Goal: Transaction & Acquisition: Purchase product/service

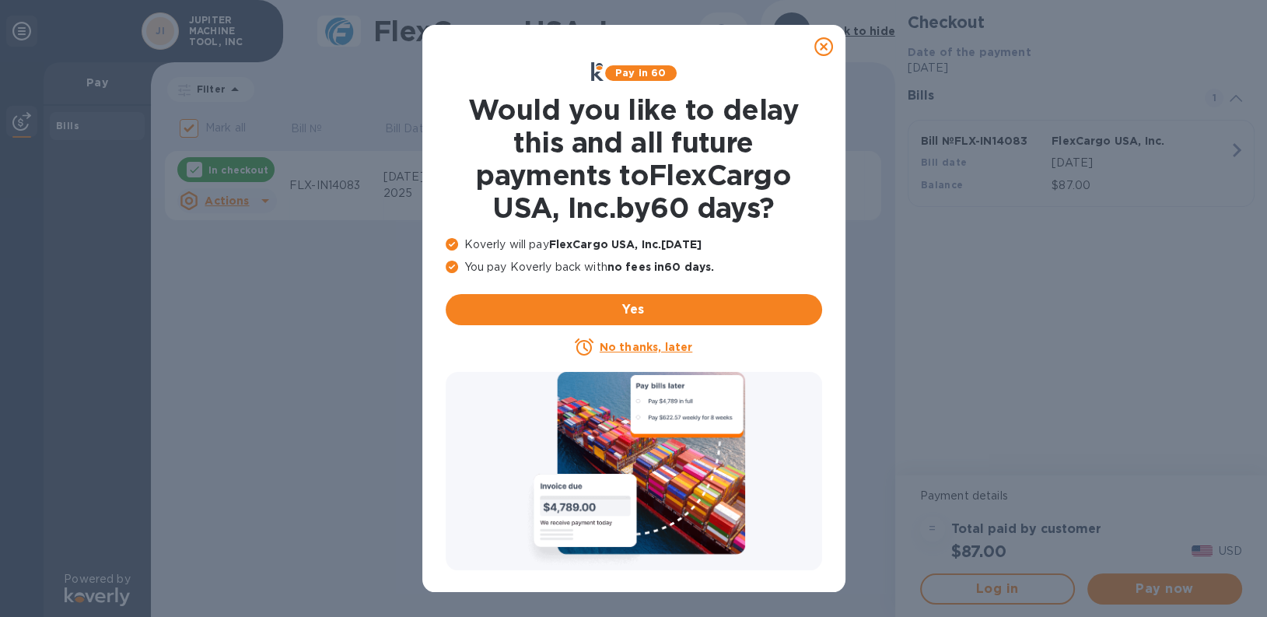
click at [829, 43] on icon at bounding box center [823, 46] width 19 height 19
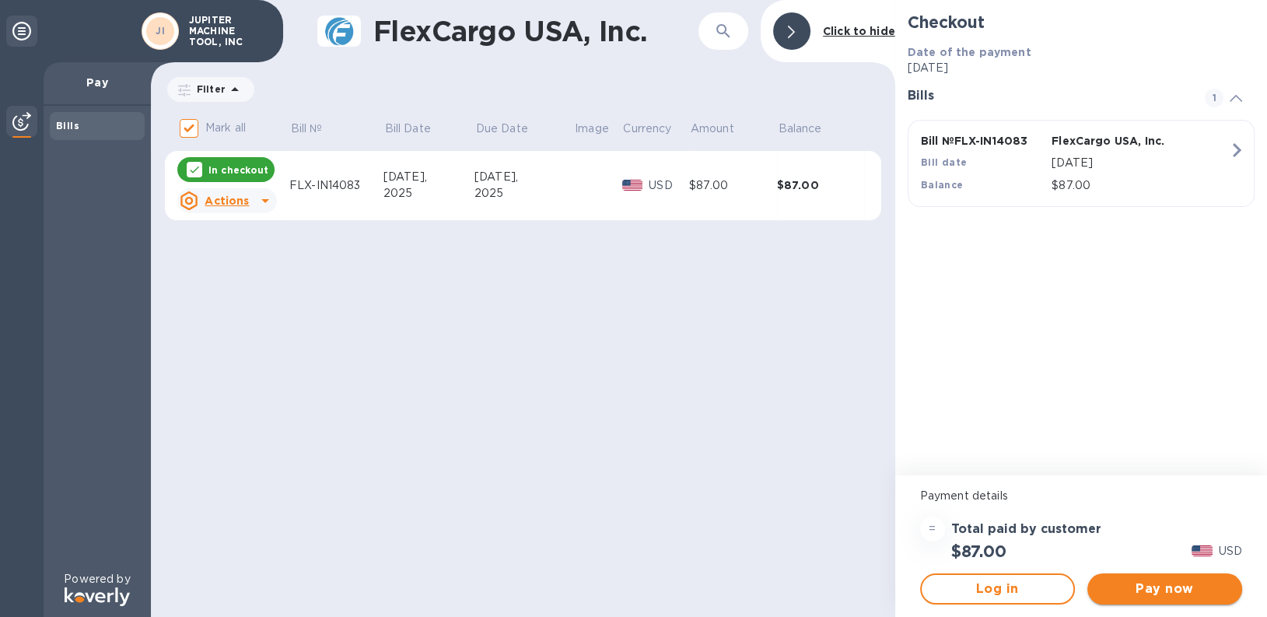
click at [1149, 592] on span "Pay now" at bounding box center [1165, 589] width 130 height 19
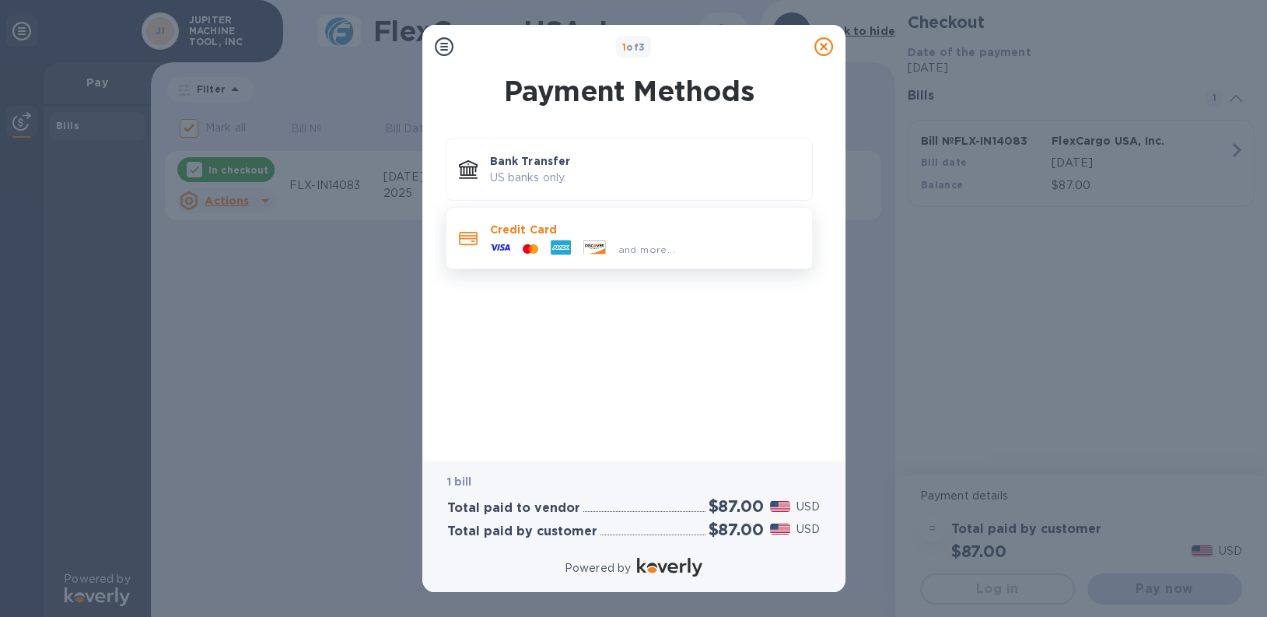
click at [635, 226] on p "Credit Card" at bounding box center [645, 230] width 310 height 16
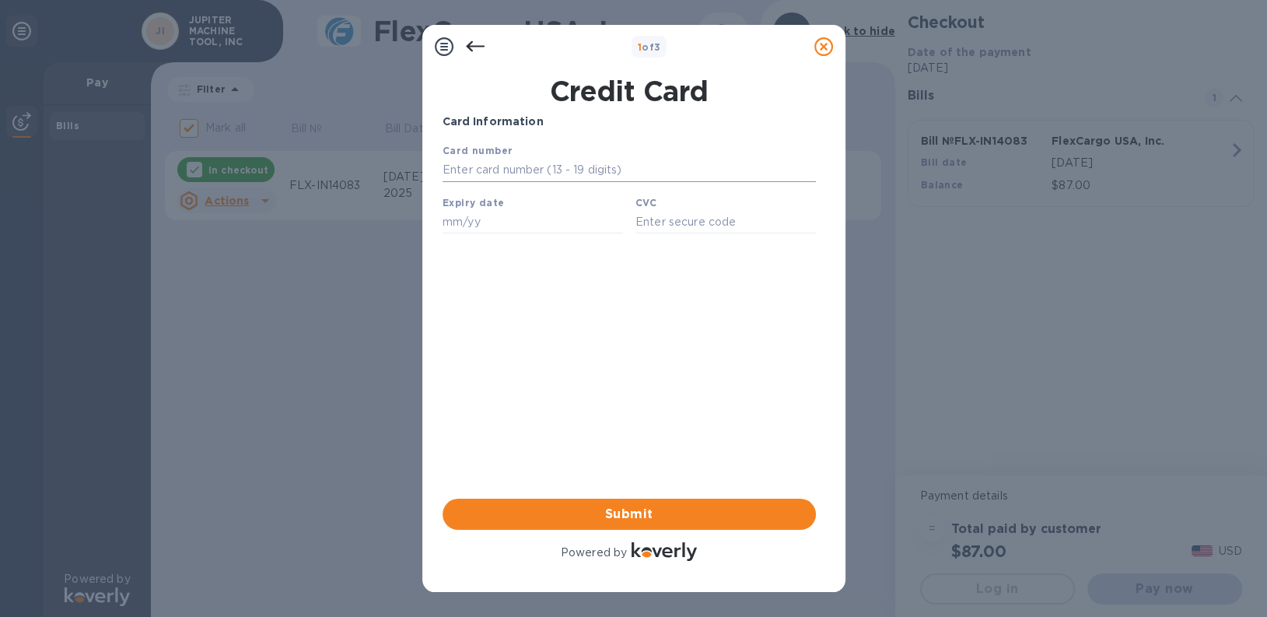
click at [483, 177] on input "text" at bounding box center [628, 170] width 373 height 23
type input "[CREDIT_CARD_NUMBER]"
click at [489, 219] on input "text" at bounding box center [532, 221] width 180 height 23
type input "08/30"
click at [665, 221] on input "text" at bounding box center [725, 221] width 180 height 23
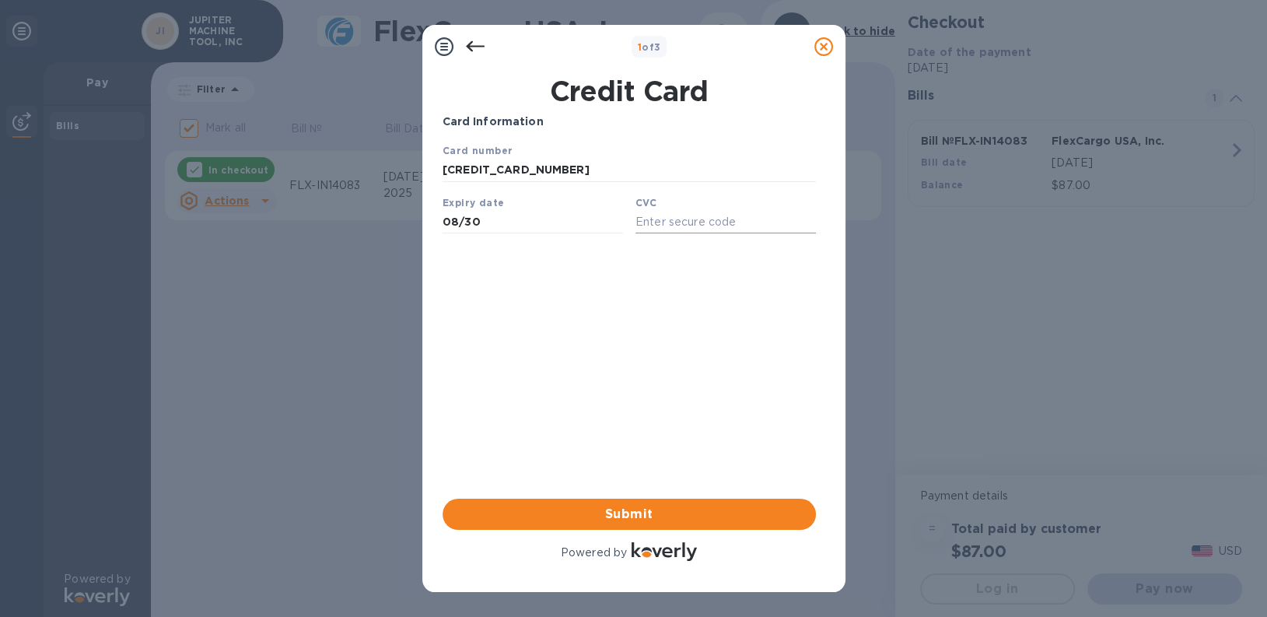
type input "3"
type input "433"
click at [622, 515] on span "Submit" at bounding box center [629, 514] width 349 height 19
click at [652, 514] on span "Submit" at bounding box center [629, 514] width 349 height 19
click at [475, 44] on icon at bounding box center [475, 46] width 19 height 19
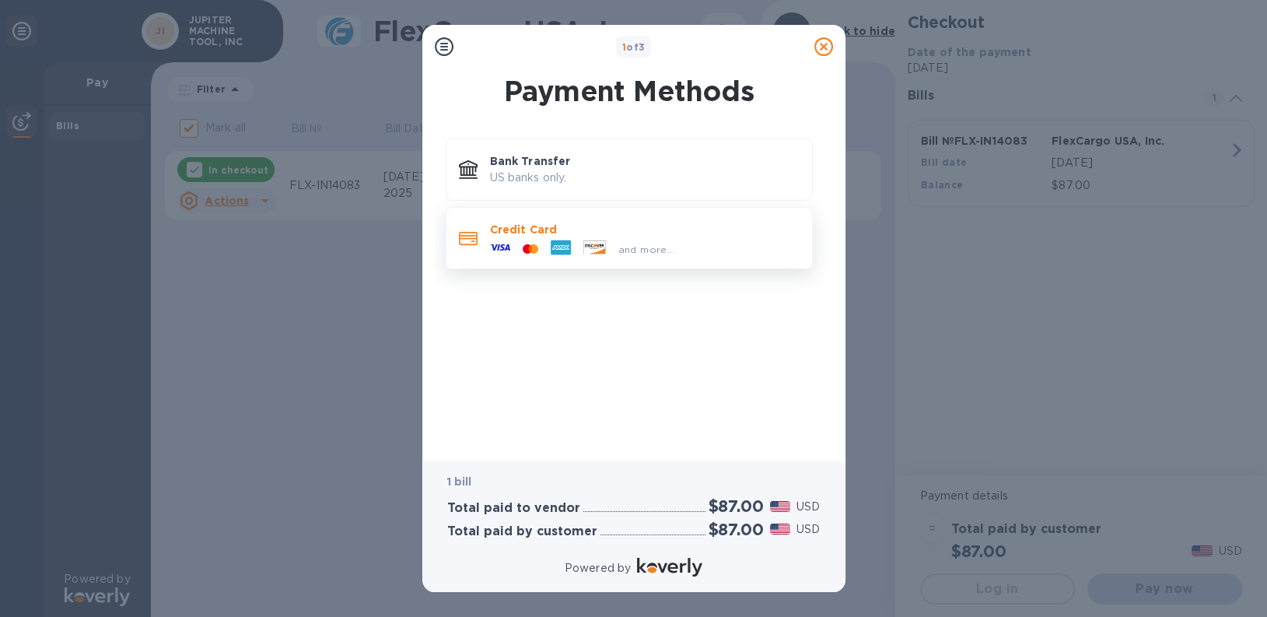
click at [513, 219] on div "Credit Card and more..." at bounding box center [645, 237] width 322 height 45
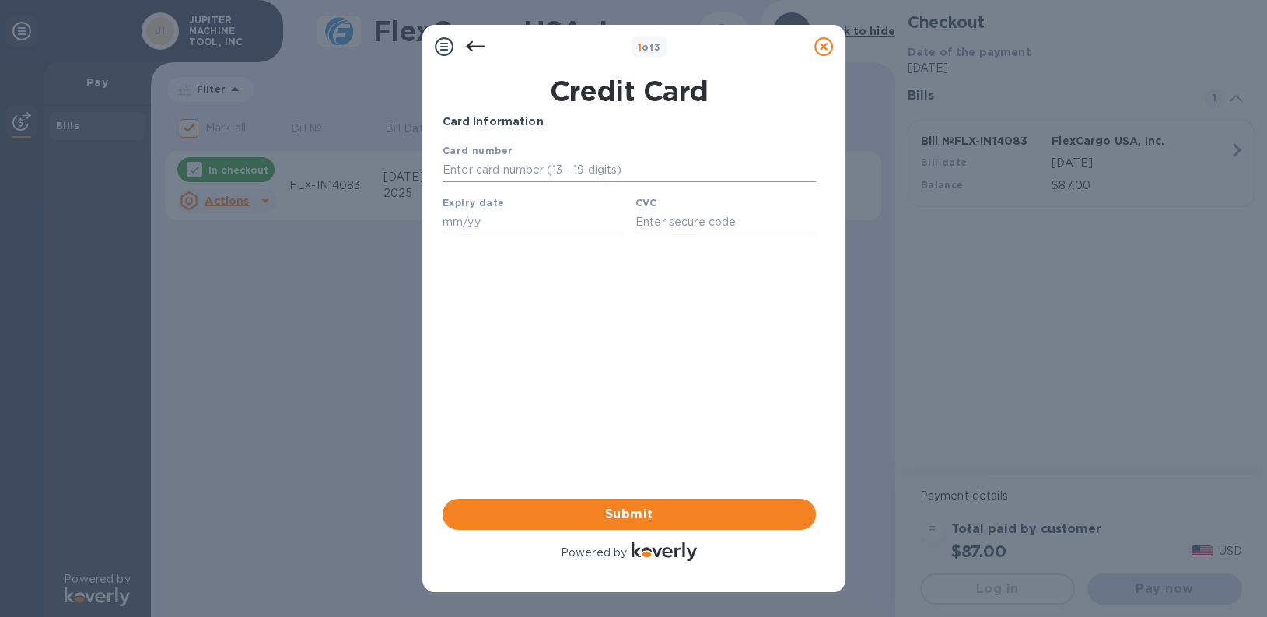
click at [498, 166] on input "text" at bounding box center [628, 170] width 373 height 23
type input "[CREDIT_CARD_NUMBER]"
click at [467, 229] on input "text" at bounding box center [532, 221] width 180 height 23
type input "08/30"
click at [690, 219] on input "text" at bounding box center [725, 221] width 180 height 23
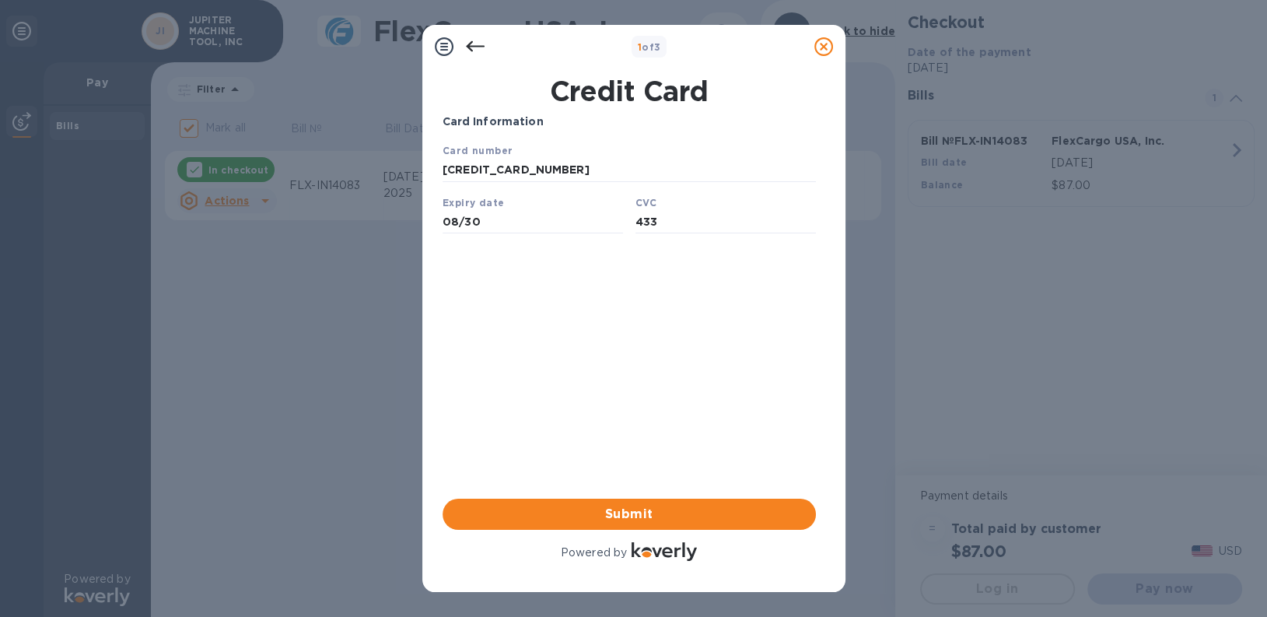
type input "433"
click at [608, 310] on div "Card Information Your browser does not support iframes Submit Powered by" at bounding box center [629, 339] width 373 height 450
click at [622, 517] on span "Submit" at bounding box center [629, 514] width 349 height 19
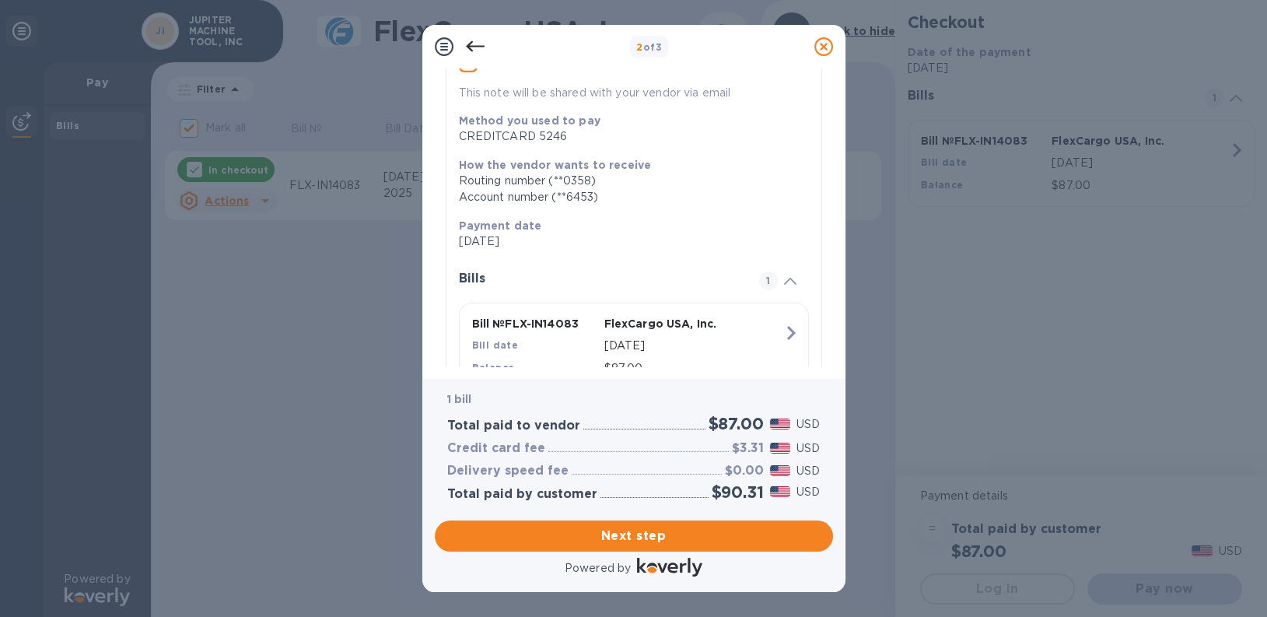
scroll to position [216, 0]
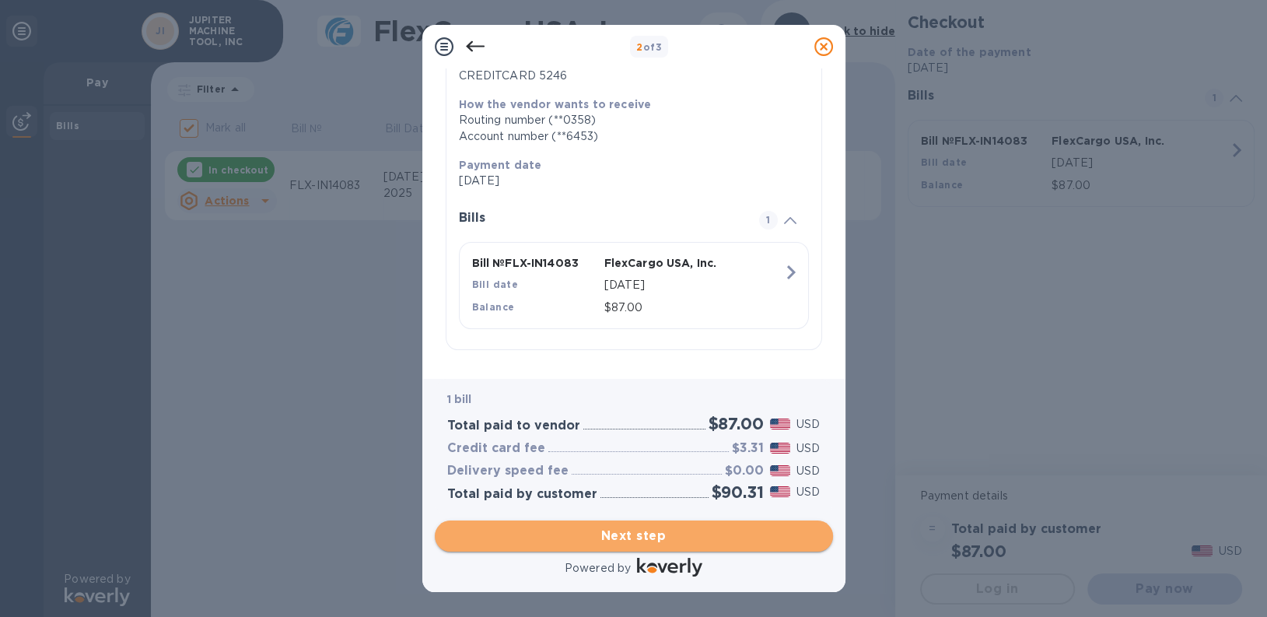
click at [669, 545] on button "Next step" at bounding box center [634, 535] width 398 height 31
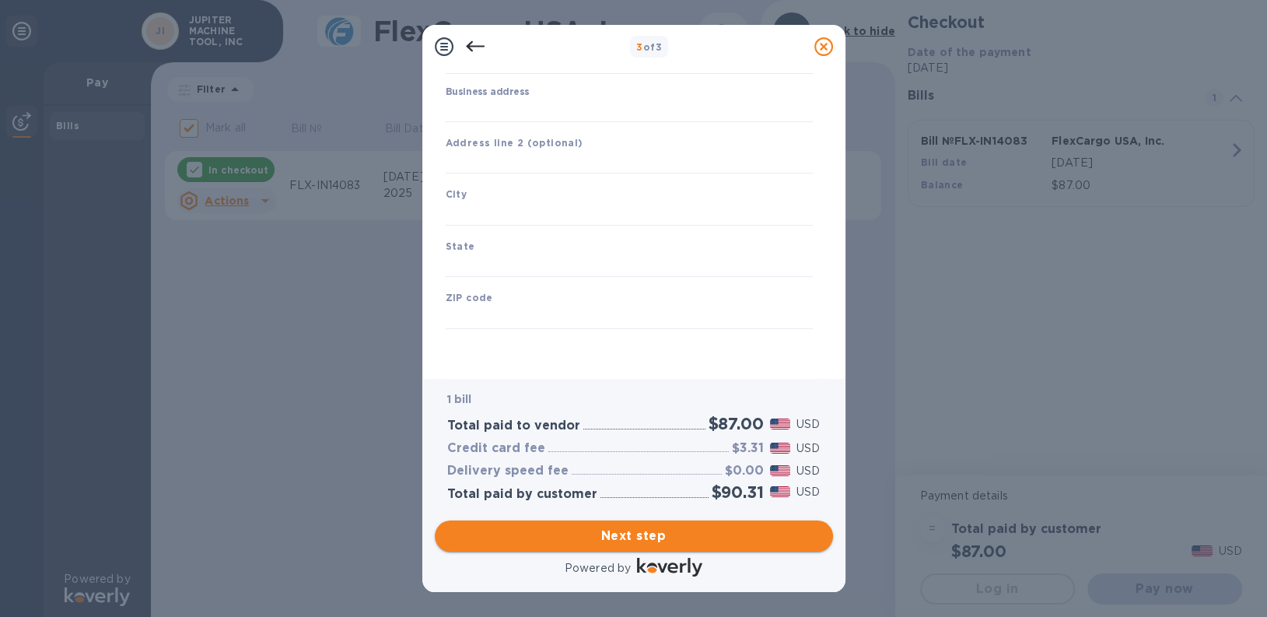
scroll to position [142, 0]
type input "[GEOGRAPHIC_DATA]"
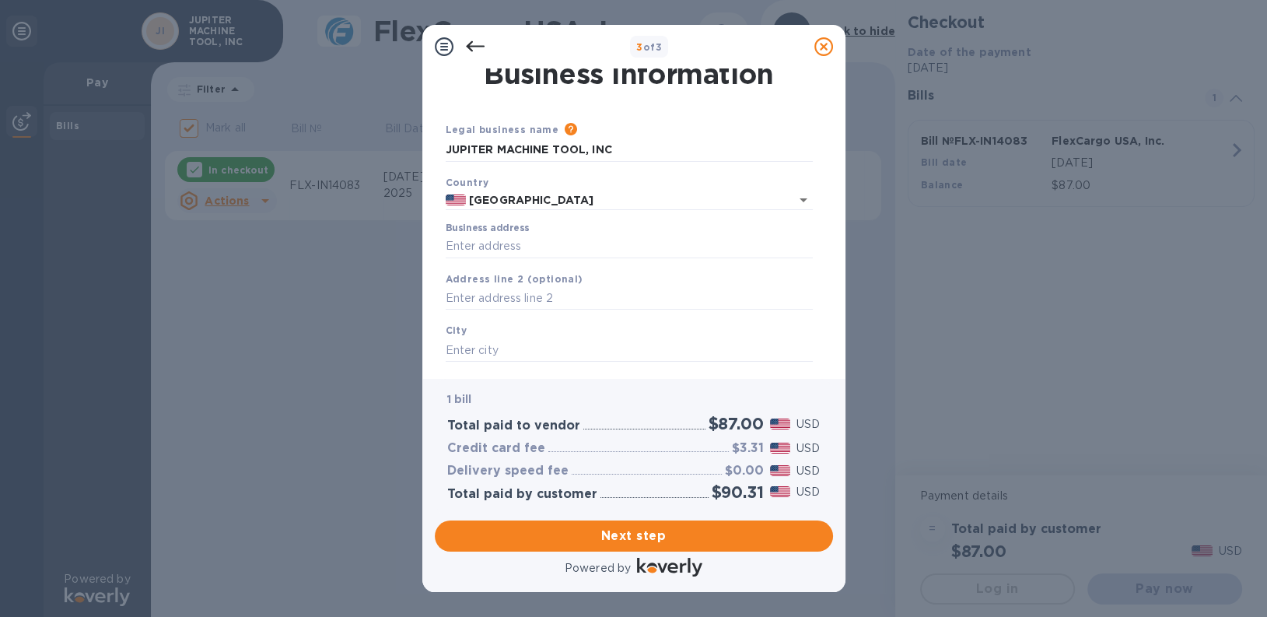
scroll to position [0, 0]
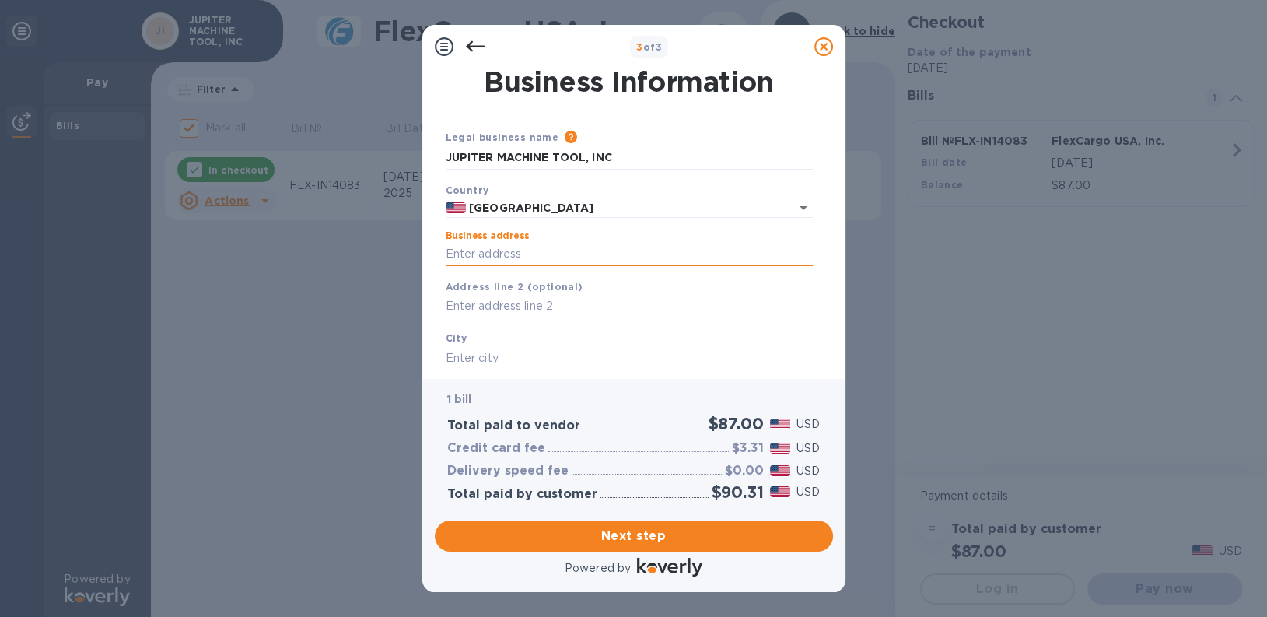
drag, startPoint x: 510, startPoint y: 254, endPoint x: 681, endPoint y: 259, distance: 170.5
click at [519, 251] on input "Business address" at bounding box center [629, 254] width 367 height 23
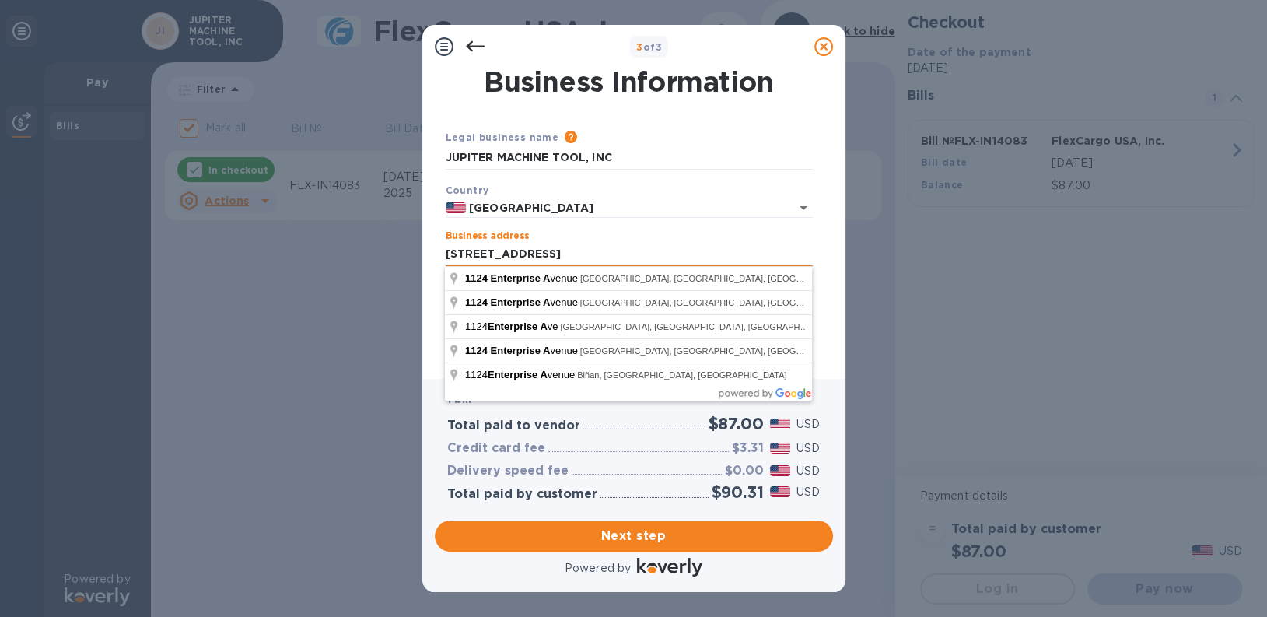
type input "[STREET_ADDRESS]"
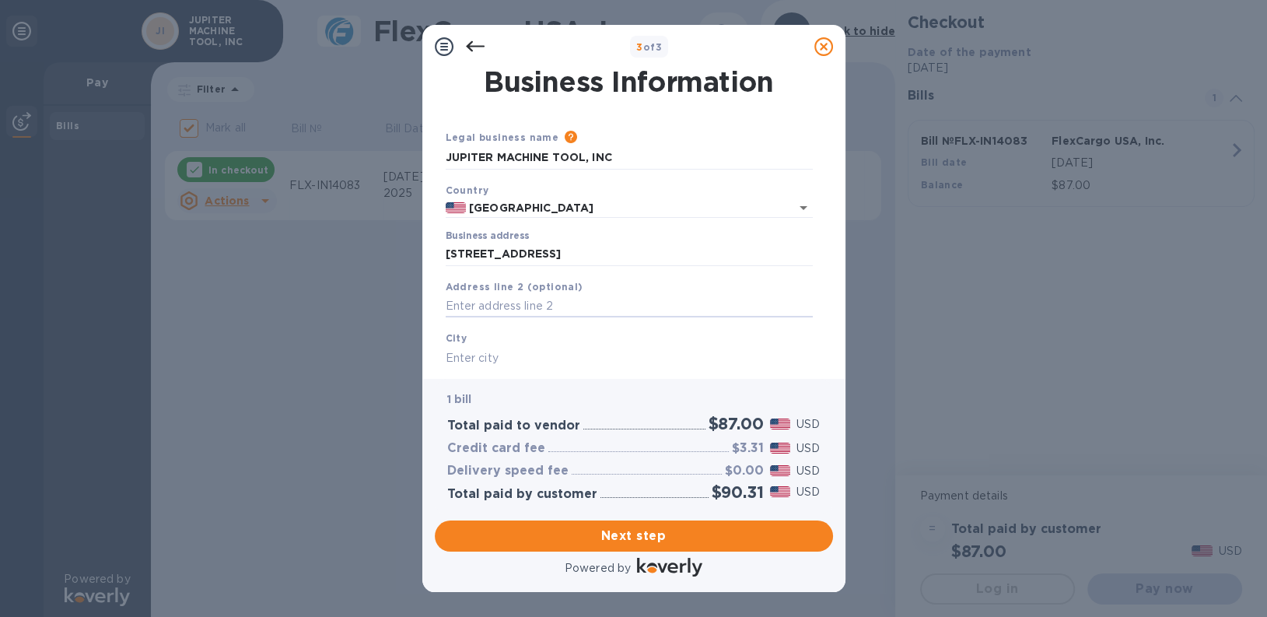
click at [503, 351] on input "text" at bounding box center [629, 357] width 367 height 23
type input "Galesburg"
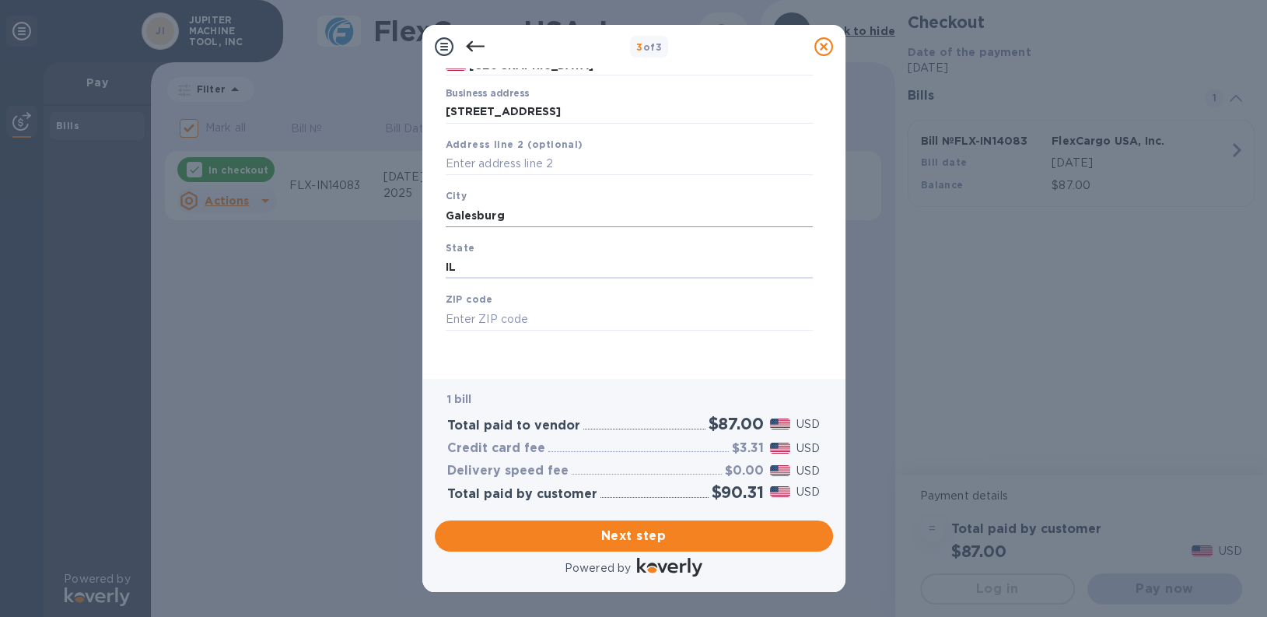
type input "IL"
type input "61401"
click at [621, 527] on span "Next step" at bounding box center [633, 536] width 373 height 19
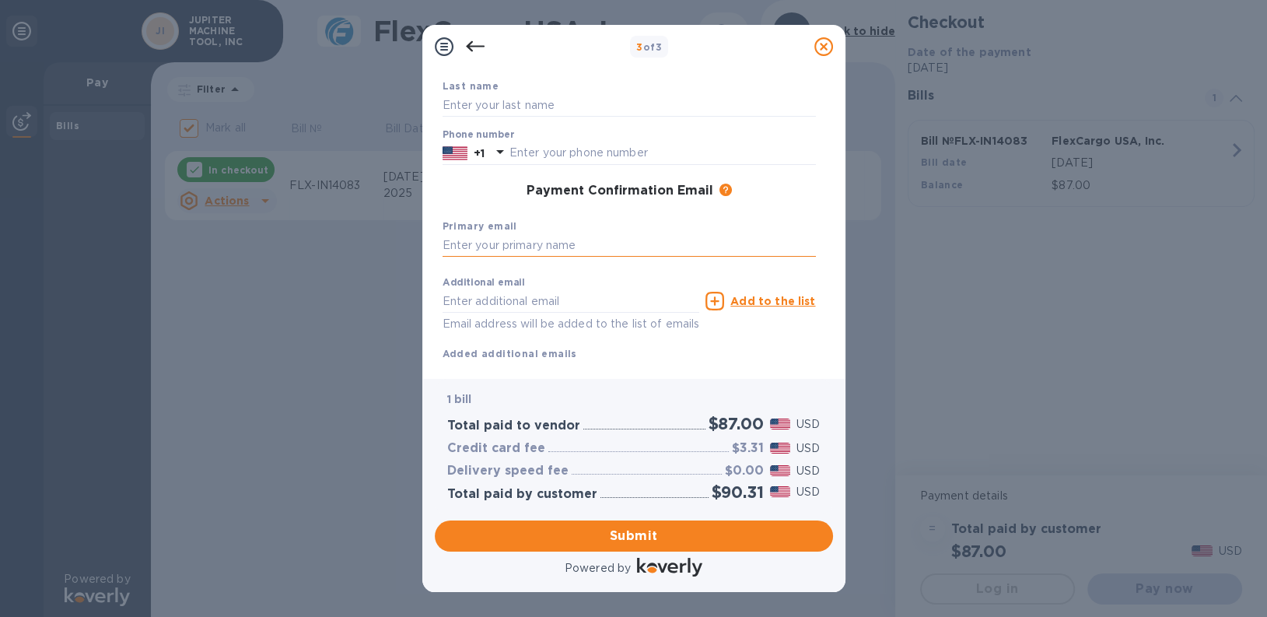
click at [514, 244] on input "text" at bounding box center [629, 245] width 373 height 23
type input "[PERSON_NAME][EMAIL_ADDRESS][PERSON_NAME][DOMAIN_NAME]"
click at [492, 303] on input "text" at bounding box center [571, 300] width 257 height 23
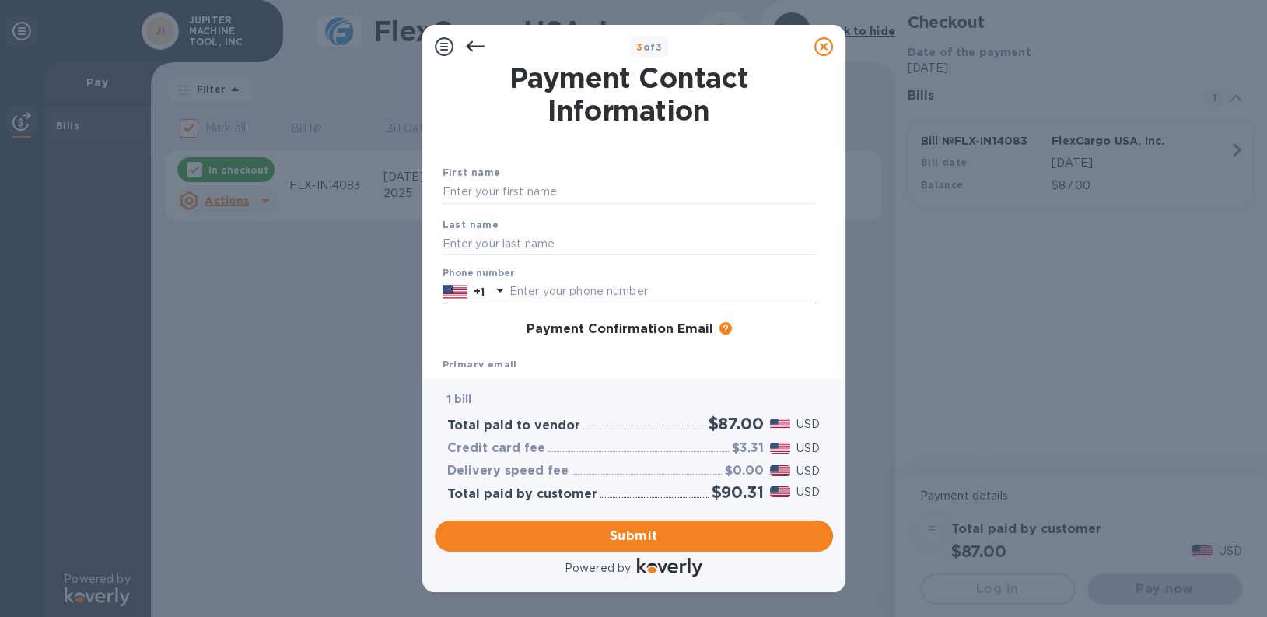
scroll to position [0, 0]
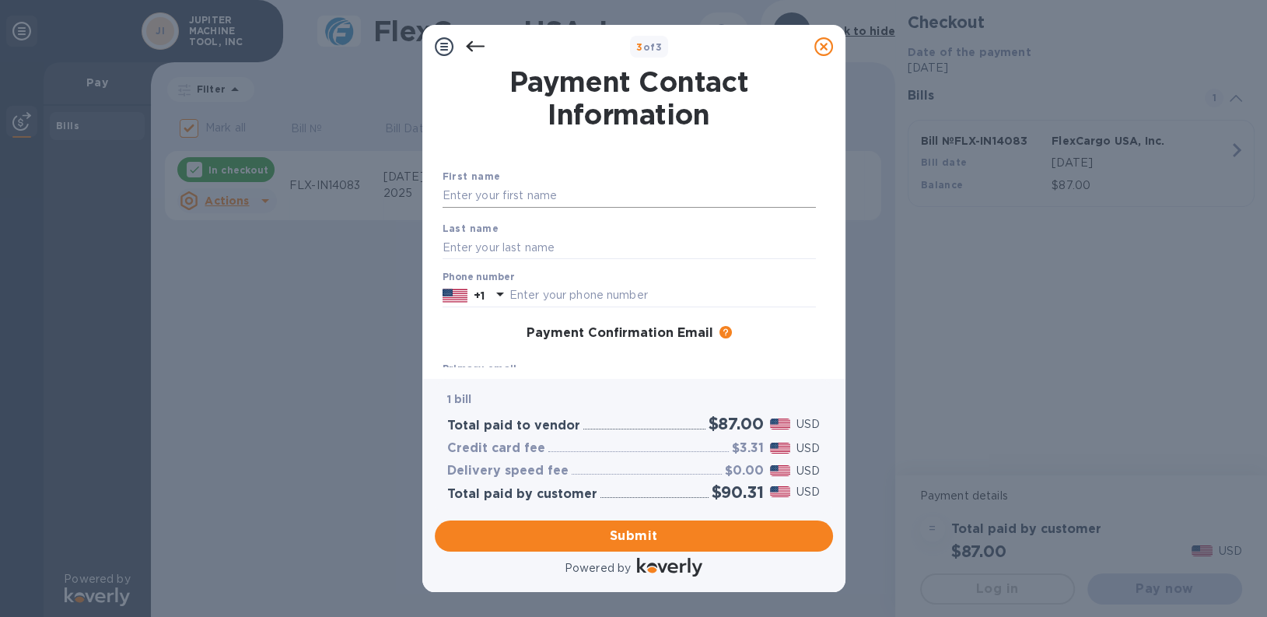
type input "[PERSON_NAME][EMAIL_ADDRESS][PERSON_NAME][DOMAIN_NAME]"
click at [490, 198] on input "text" at bounding box center [629, 195] width 373 height 23
type input "[PERSON_NAME]"
click at [555, 246] on input "text" at bounding box center [629, 247] width 373 height 23
type input "Brown"
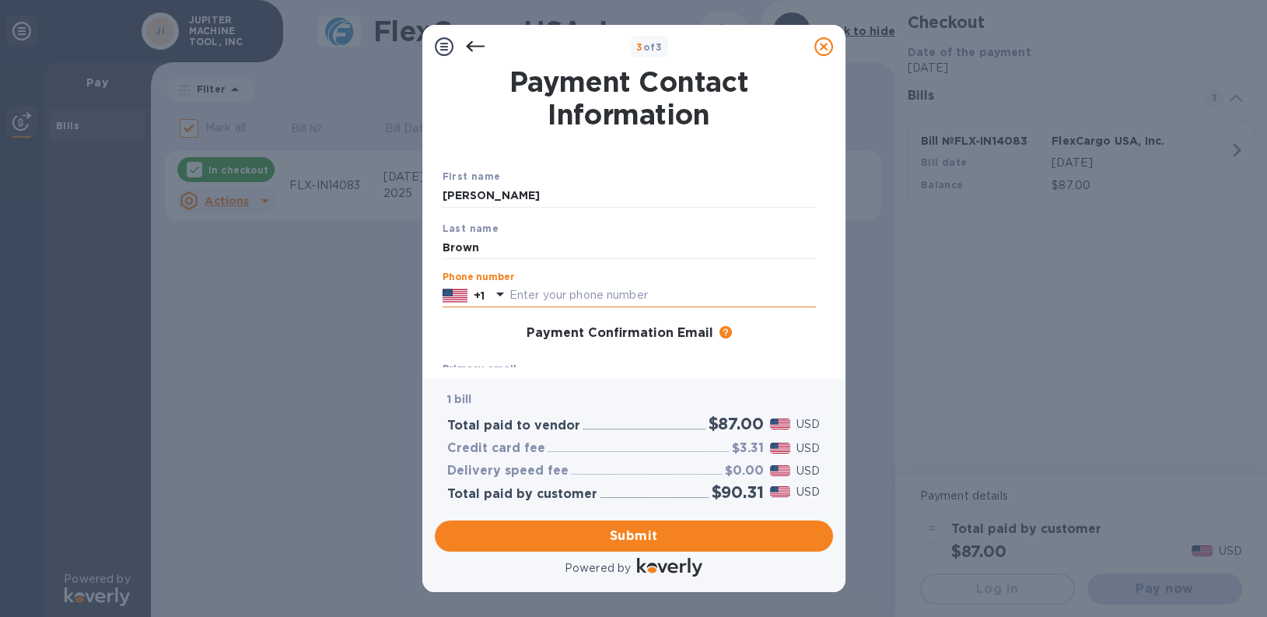
click at [557, 292] on input "text" at bounding box center [663, 295] width 307 height 23
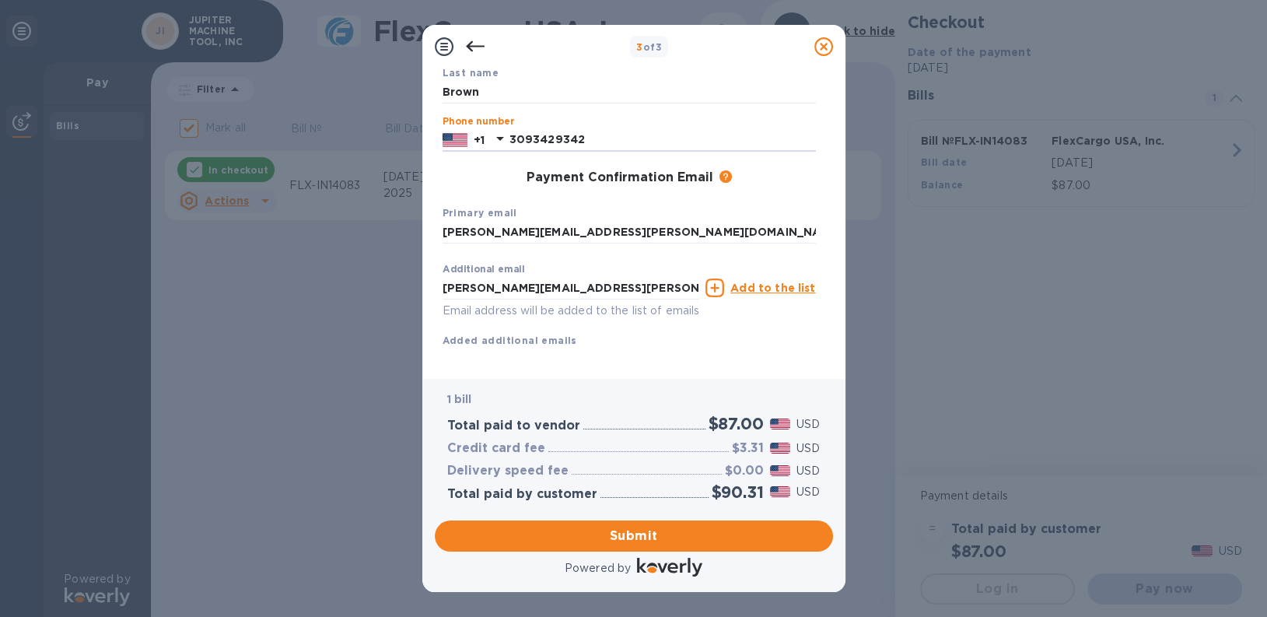
scroll to position [179, 0]
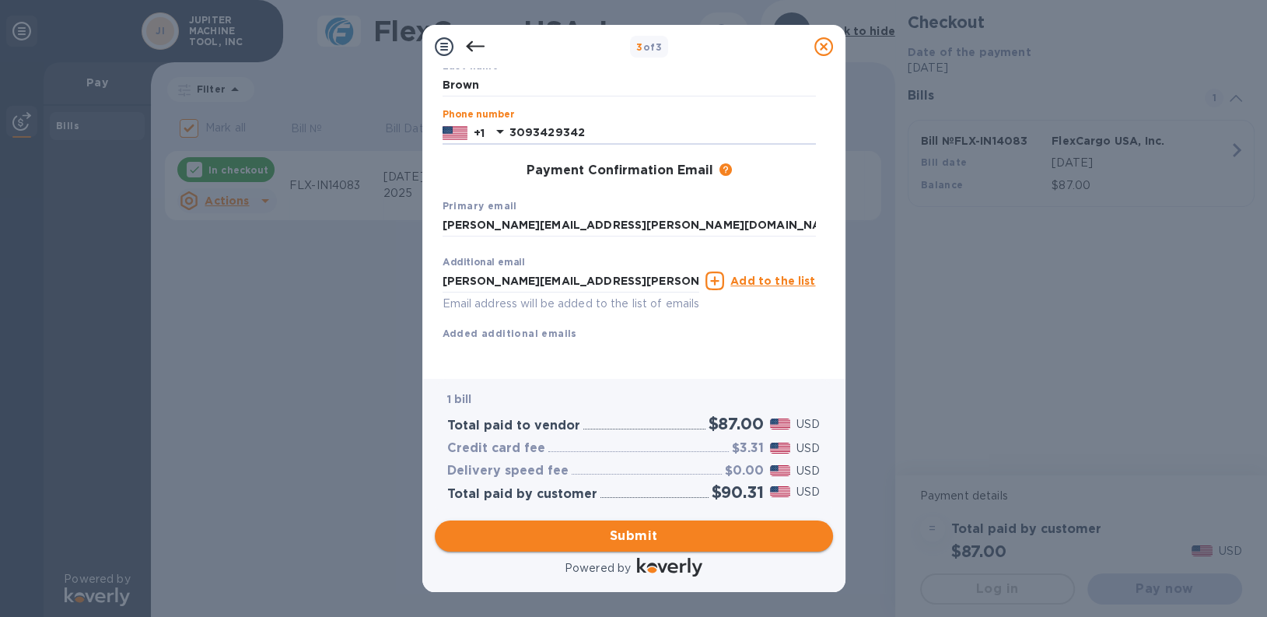
type input "3093429342"
click at [646, 540] on span "Submit" at bounding box center [633, 536] width 373 height 19
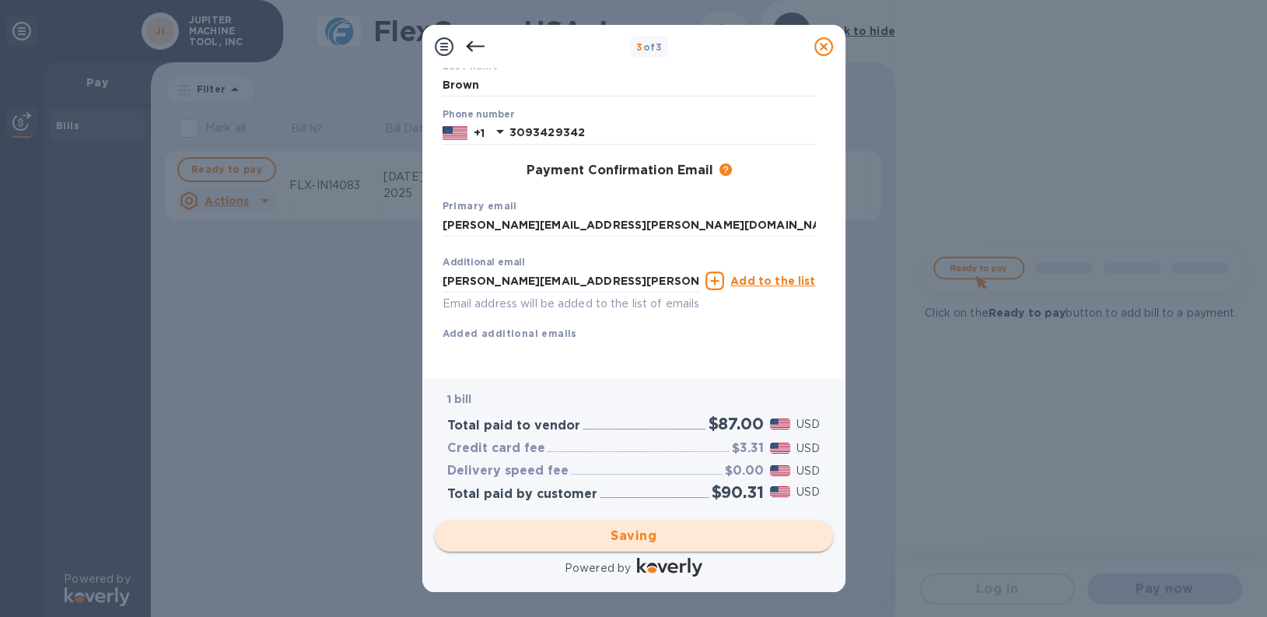
checkbox input "false"
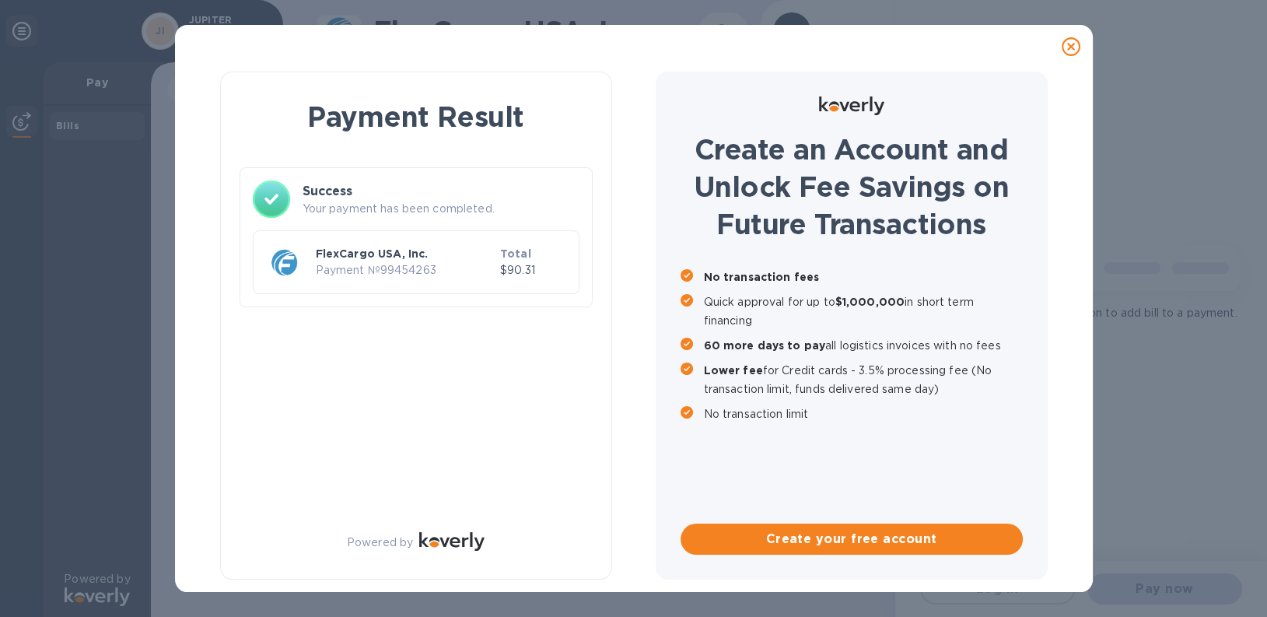
scroll to position [0, 0]
